Goal: Complete application form

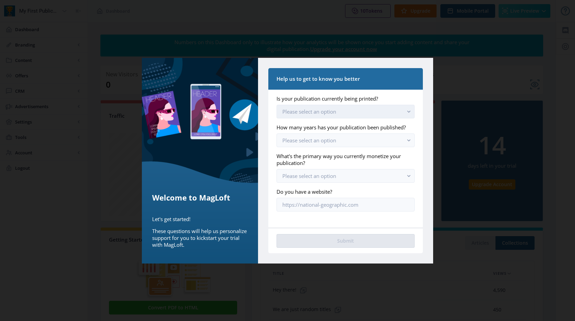
click at [331, 113] on span "Please select an option" at bounding box center [309, 111] width 54 height 7
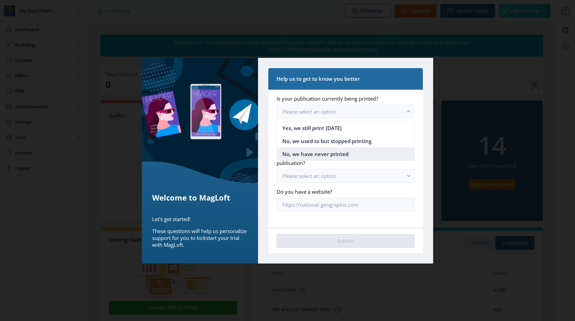
click at [343, 153] on span "No, we have never printed" at bounding box center [315, 154] width 66 height 8
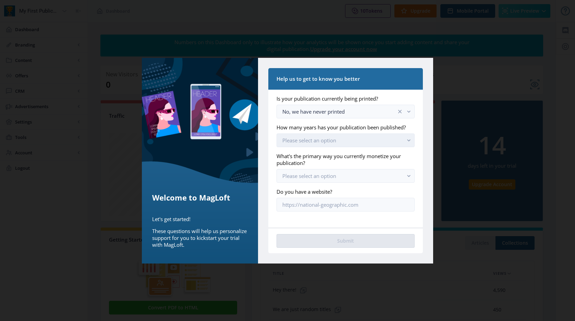
click at [330, 140] on span "Please select an option" at bounding box center [309, 140] width 54 height 7
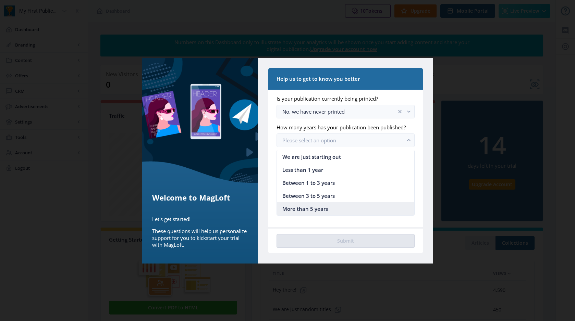
click at [328, 206] on nb-option "More than 5 years" at bounding box center [345, 208] width 137 height 13
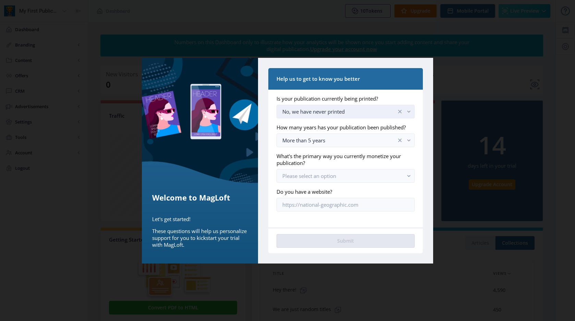
click at [326, 111] on div "No, we have never printed" at bounding box center [339, 112] width 114 height 8
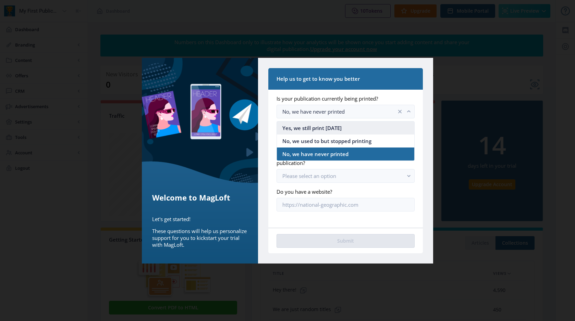
click at [335, 130] on span "Yes, we still print [DATE]" at bounding box center [311, 128] width 59 height 8
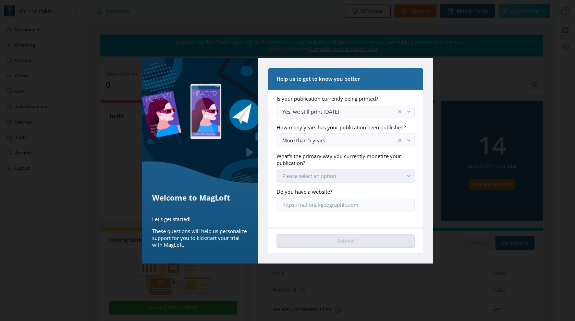
click at [320, 175] on span "Please select an option" at bounding box center [309, 176] width 54 height 7
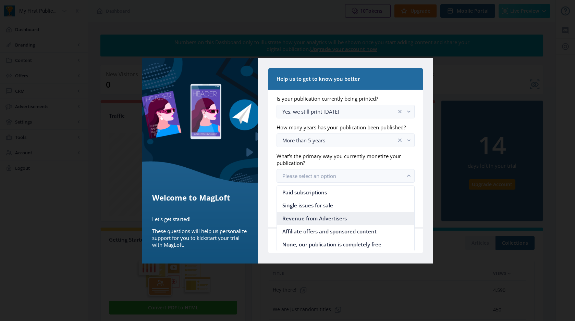
click at [324, 216] on span "Revenue from Advertisers" at bounding box center [314, 218] width 64 height 8
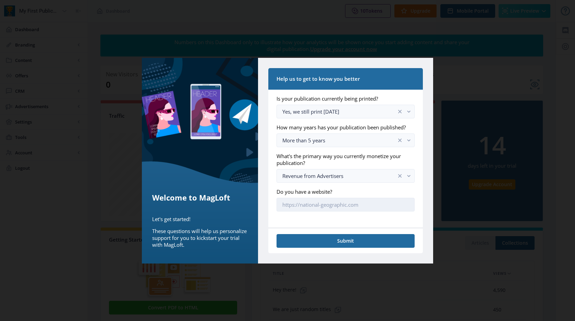
click at [323, 208] on input "Do you have a website?" at bounding box center [345, 205] width 138 height 14
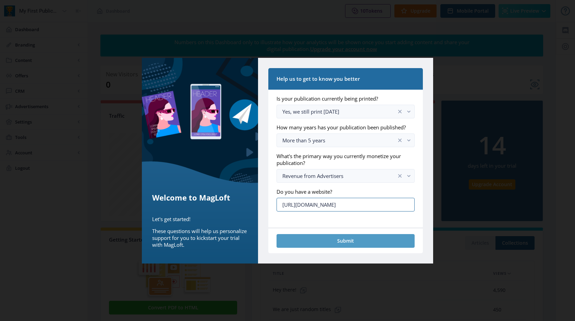
type input "[URL][DOMAIN_NAME]"
click at [345, 241] on button "Submit" at bounding box center [345, 241] width 138 height 14
